Goal: Transaction & Acquisition: Purchase product/service

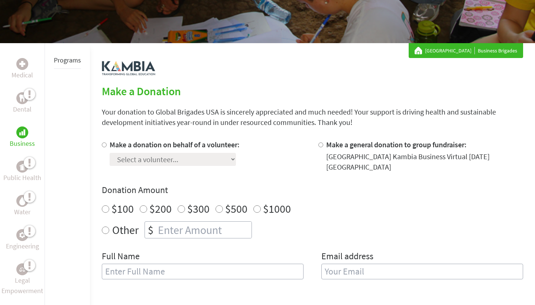
scroll to position [96, 0]
radio input "true"
click at [179, 233] on input "number" at bounding box center [203, 229] width 95 height 16
type input "0"
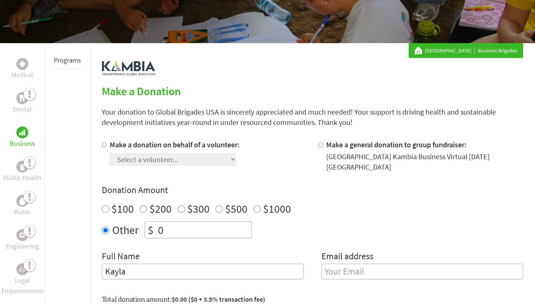
type input "Kayla"
type input "Glynn"
click at [367, 211] on div "$100 $200 $300 $500 $1000" at bounding box center [312, 208] width 421 height 13
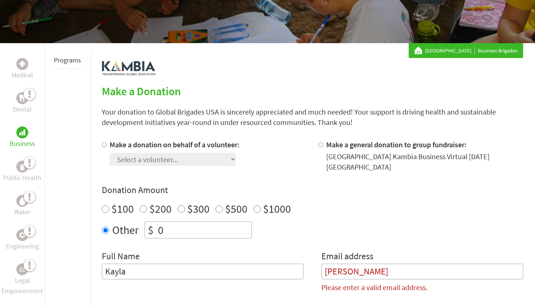
scroll to position [158, 0]
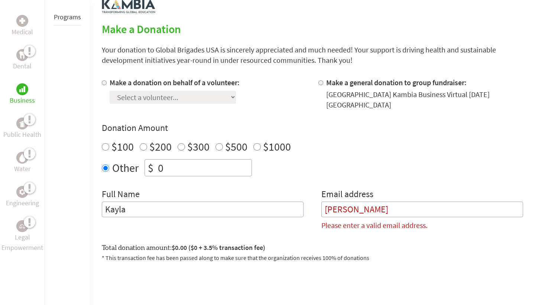
click at [320, 84] on input "Make a general donation to group fundraiser:" at bounding box center [320, 82] width 5 height 5
radio input "true"
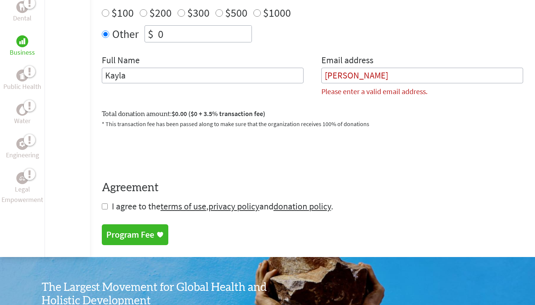
scroll to position [297, 0]
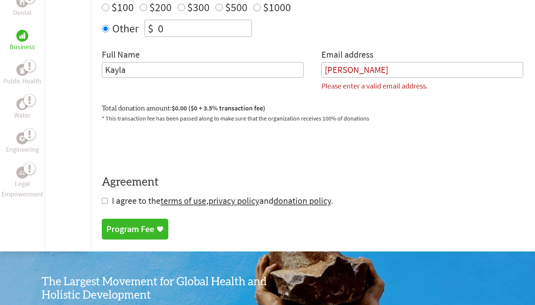
click at [108, 203] on form "Make a donation on behalf of a volunteer: Select a volunteer... [PERSON_NAME] $" at bounding box center [312, 72] width 421 height 269
click at [107, 200] on input "checkbox" at bounding box center [105, 201] width 6 height 6
checkbox input "true"
click at [126, 228] on div "Program Fee" at bounding box center [130, 230] width 48 height 12
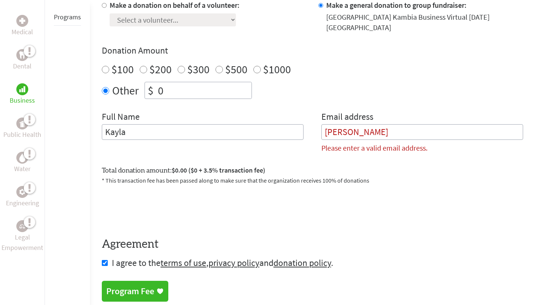
scroll to position [234, 0]
click at [260, 140] on input "Kayla" at bounding box center [203, 132] width 202 height 16
type input "[PERSON_NAME]"
click at [392, 138] on input "Glynn" at bounding box center [422, 132] width 202 height 16
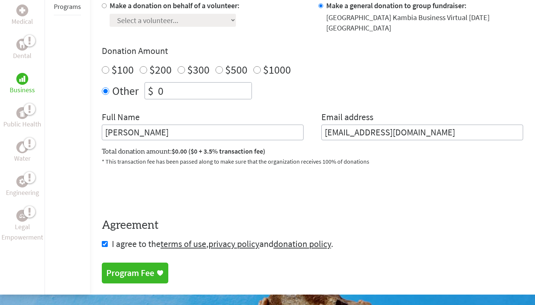
type input "[EMAIL_ADDRESS][DOMAIN_NAME]"
click at [135, 274] on div "Program Fee" at bounding box center [130, 273] width 48 height 12
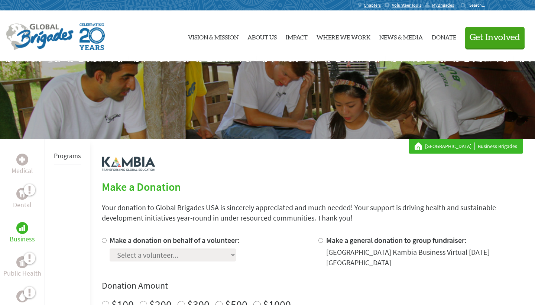
click at [321, 241] on input "Make a general donation to group fundraiser:" at bounding box center [320, 240] width 5 height 5
radio input "true"
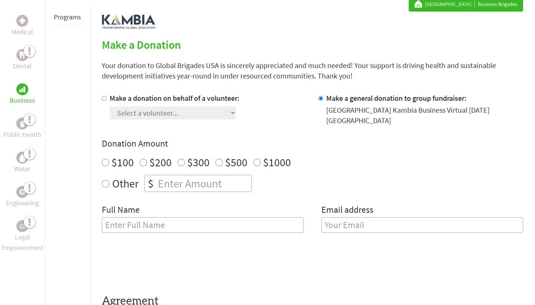
scroll to position [171, 0]
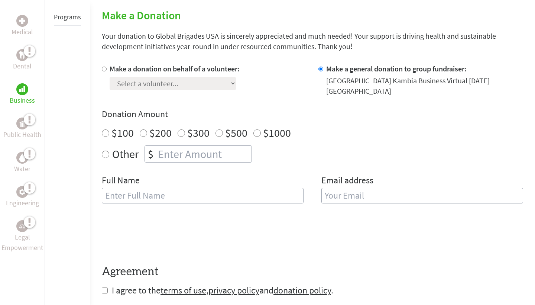
radio input "true"
click at [203, 160] on input "number" at bounding box center [203, 154] width 95 height 16
click at [250, 155] on input "number" at bounding box center [203, 154] width 95 height 16
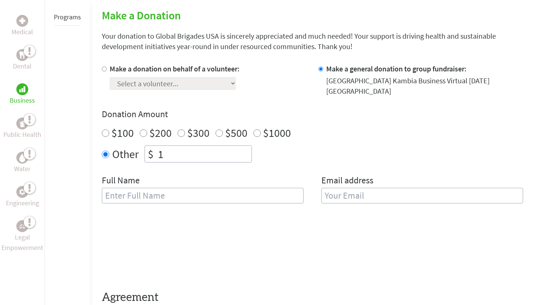
click at [249, 153] on input "1" at bounding box center [203, 154] width 95 height 16
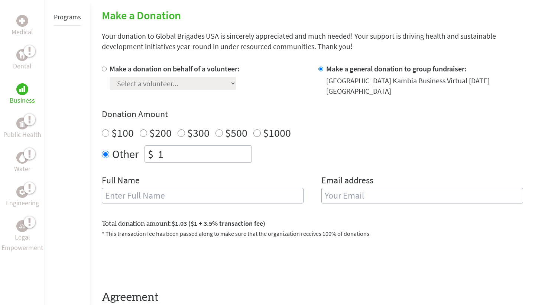
type input "0"
click at [248, 156] on input "0" at bounding box center [203, 154] width 95 height 16
click at [219, 188] on div "Full Name" at bounding box center [203, 193] width 202 height 38
type input "[PERSON_NAME]"
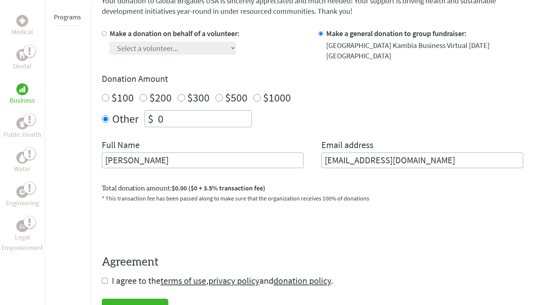
scroll to position [207, 0]
type input "[EMAIL_ADDRESS][DOMAIN_NAME]"
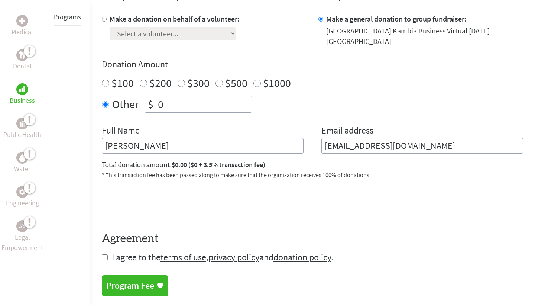
scroll to position [224, 0]
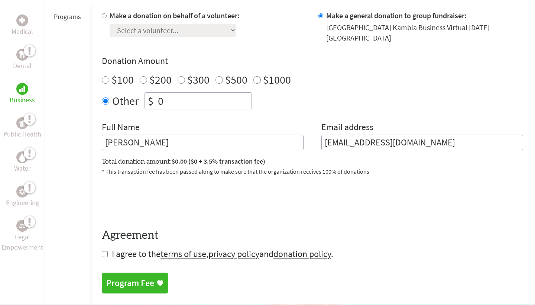
click at [129, 282] on div "Program Fee" at bounding box center [130, 283] width 48 height 12
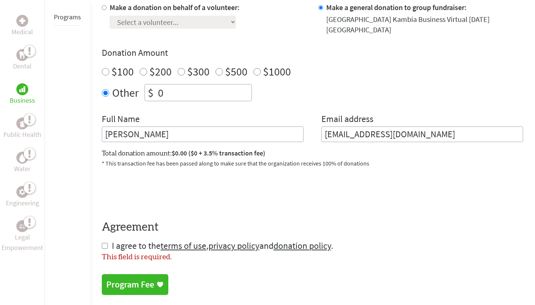
scroll to position [234, 0]
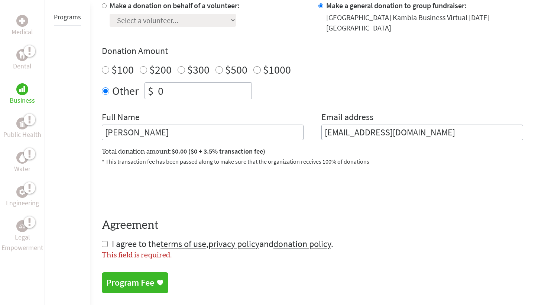
click at [106, 249] on form "Make a donation on behalf of a volunteer: Select a volunteer... [PERSON_NAME] $" at bounding box center [312, 130] width 421 height 260
click at [104, 244] on input "checkbox" at bounding box center [105, 244] width 6 height 6
checkbox input "true"
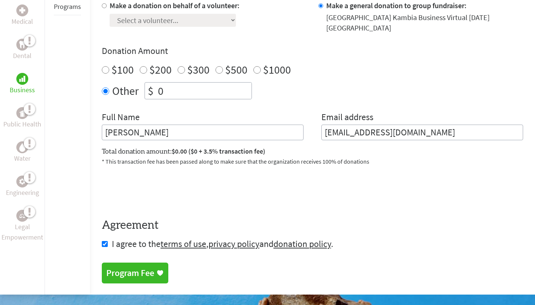
click at [128, 273] on div "Program Fee" at bounding box center [130, 273] width 48 height 12
